Goal: Transaction & Acquisition: Book appointment/travel/reservation

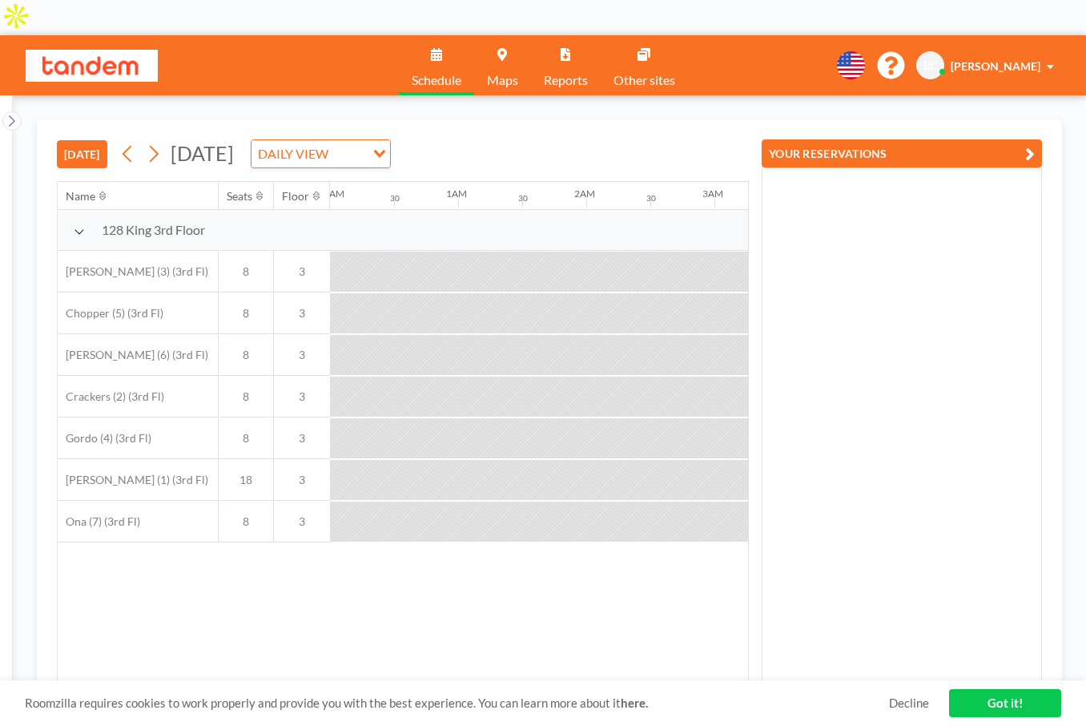
click at [89, 140] on button "[DATE]" at bounding box center [82, 154] width 50 height 28
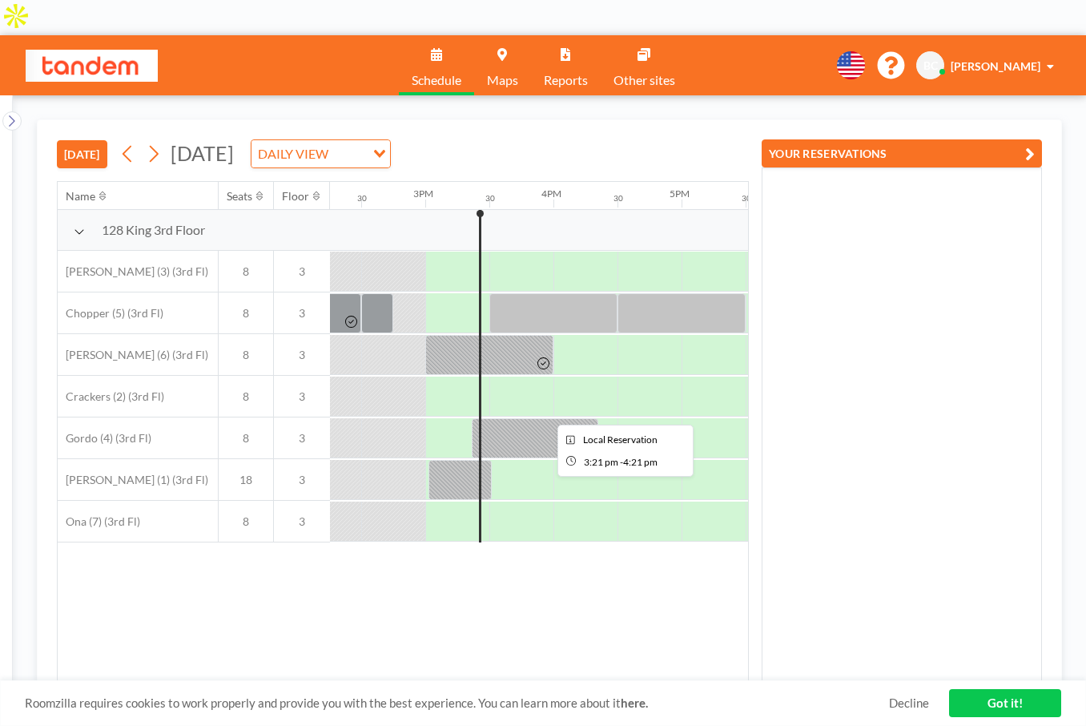
scroll to position [0, 1858]
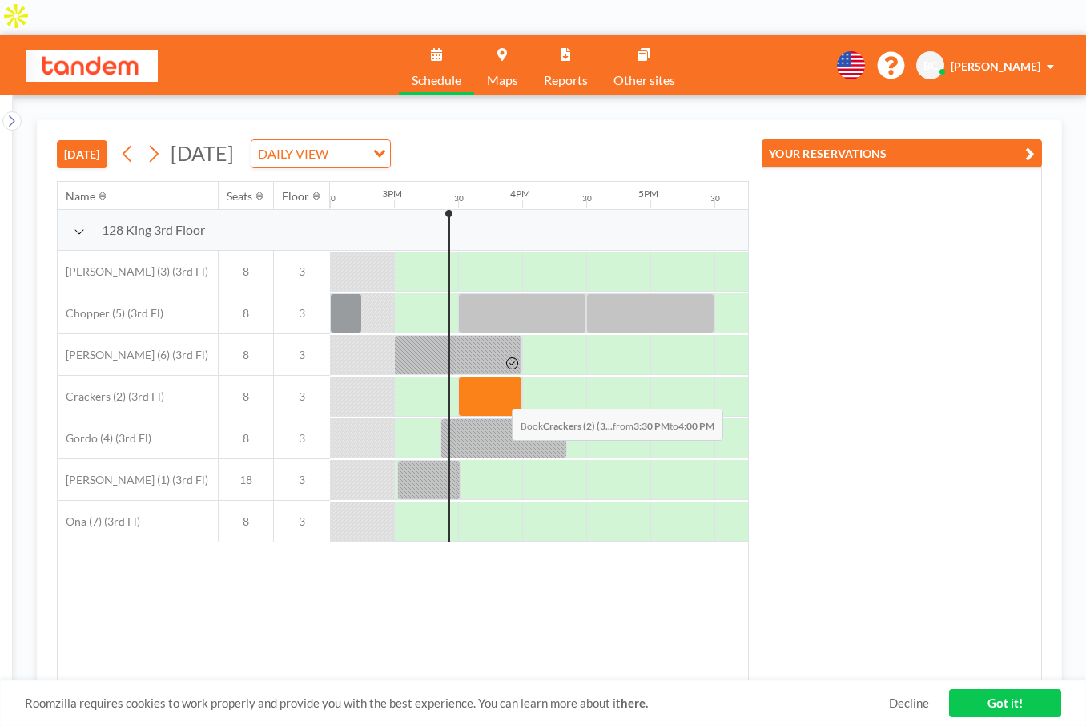
click at [499, 376] on div at bounding box center [490, 396] width 64 height 40
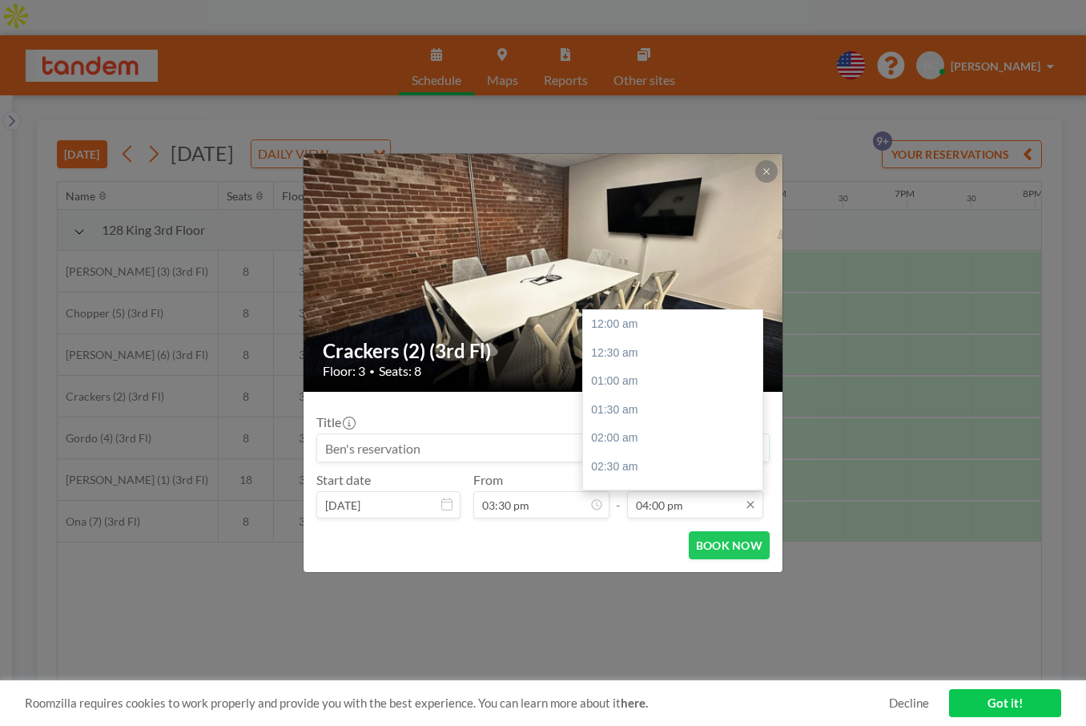
scroll to position [912, 0]
click at [660, 509] on input "04:00 pm" at bounding box center [695, 504] width 136 height 27
click at [621, 359] on div "04:30 pm" at bounding box center [672, 353] width 179 height 29
type input "04:30 pm"
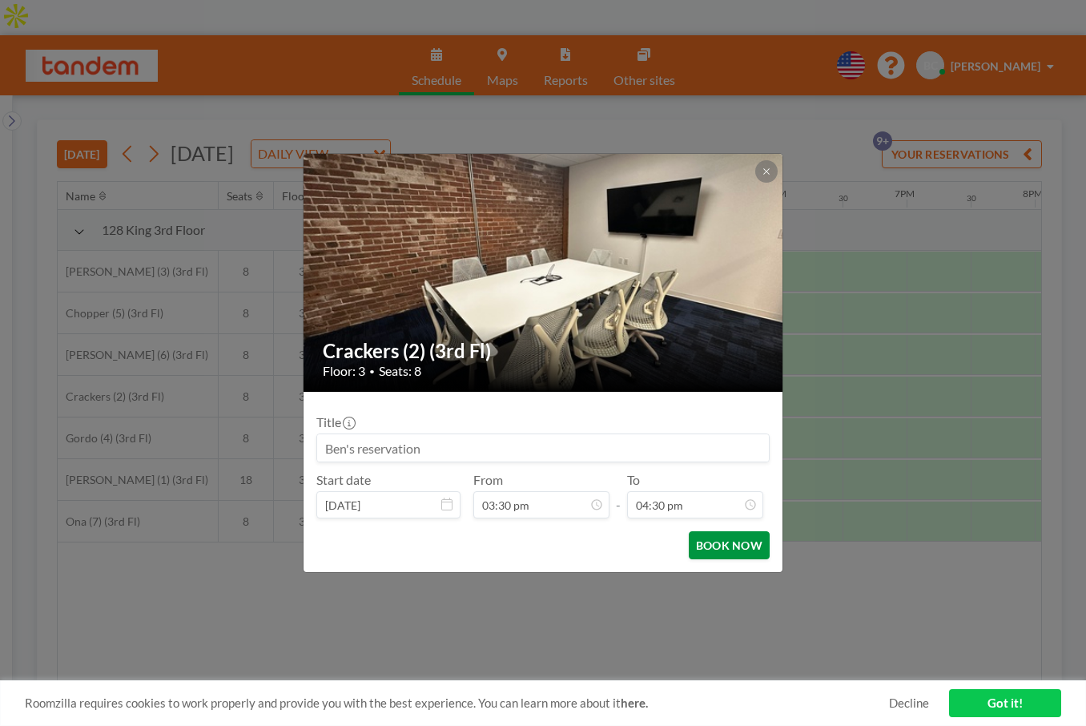
scroll to position [0, 0]
click at [723, 549] on button "BOOK NOW" at bounding box center [729, 545] width 81 height 28
